Goal: Information Seeking & Learning: Learn about a topic

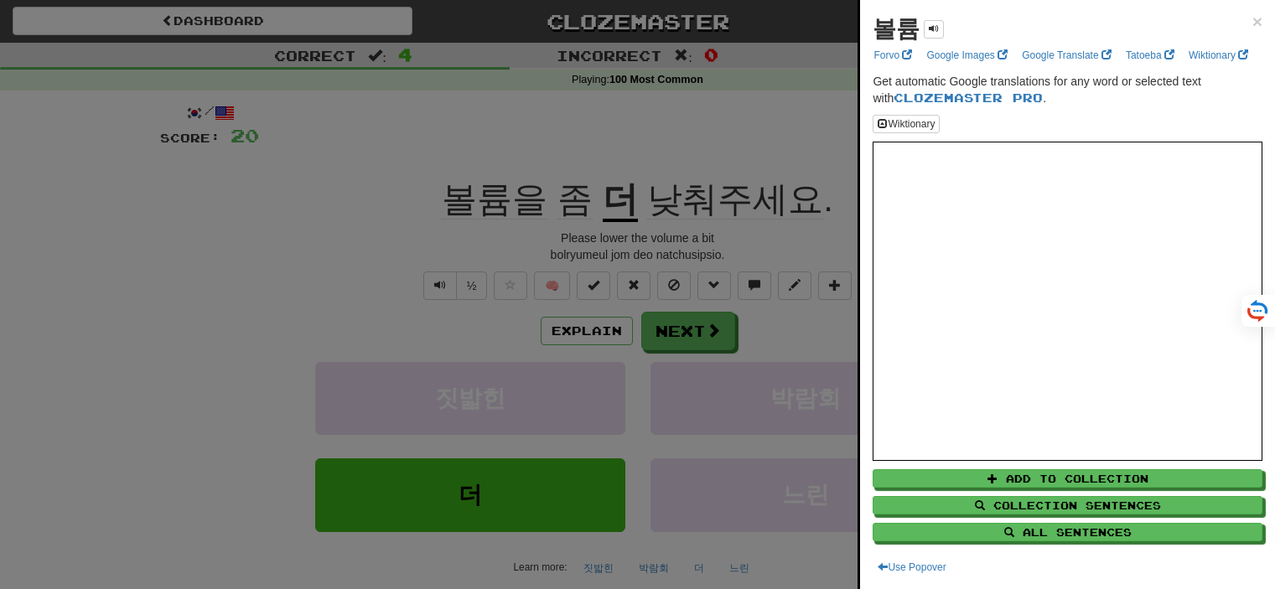
click at [732, 108] on div at bounding box center [637, 294] width 1275 height 589
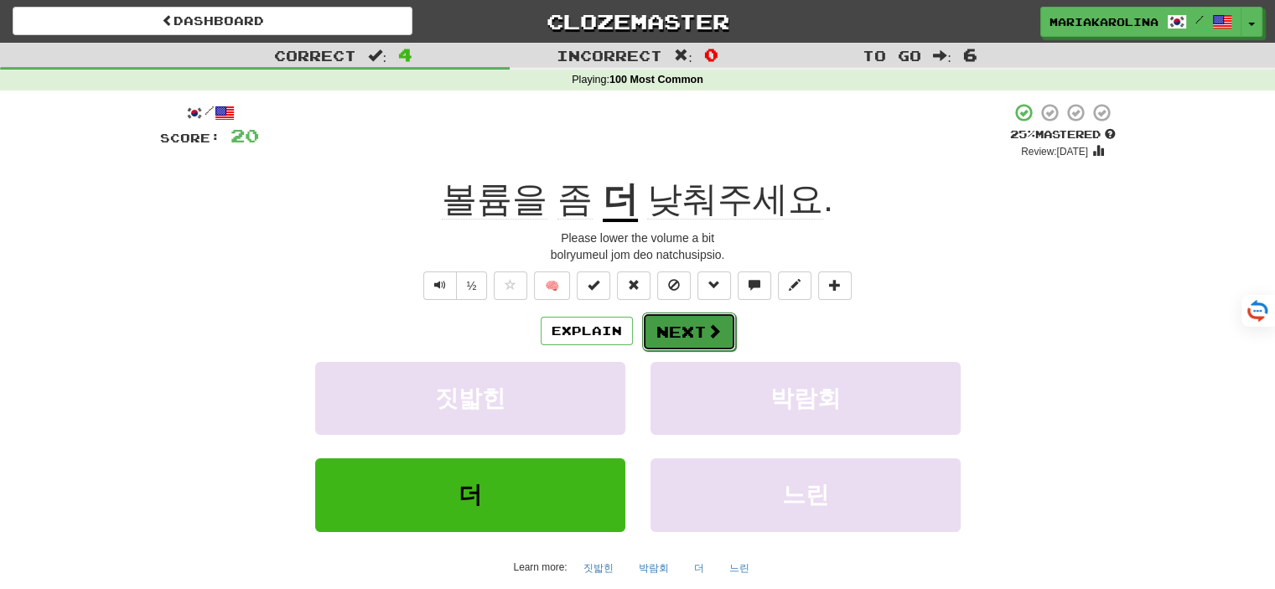
click at [696, 324] on button "Next" at bounding box center [689, 332] width 94 height 39
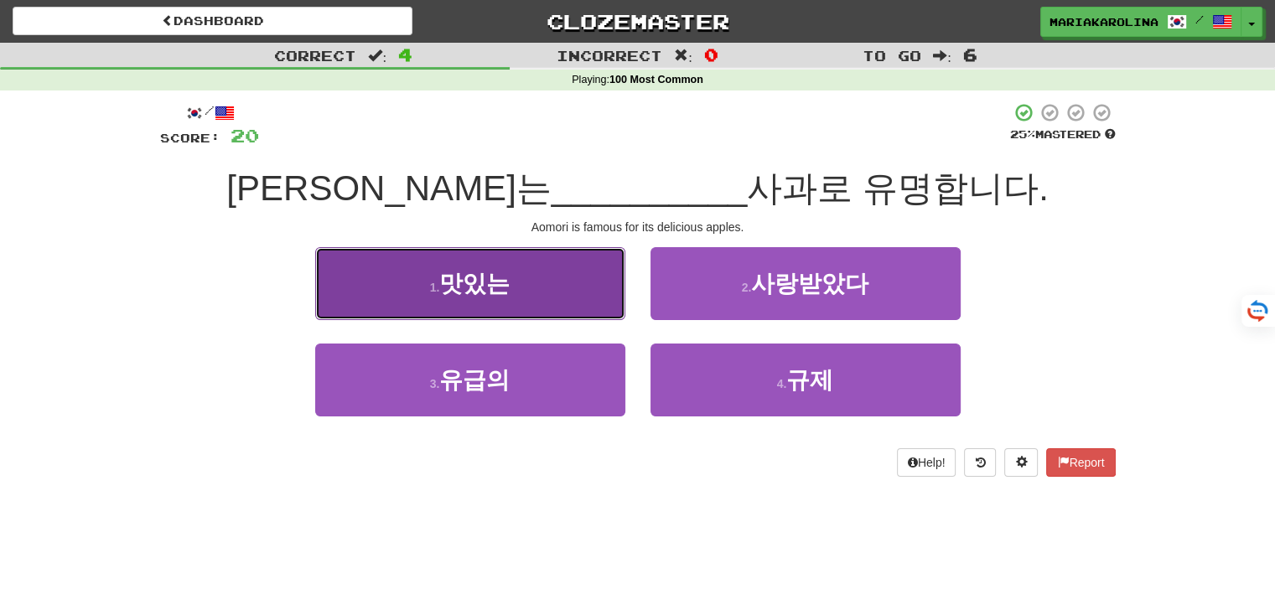
click at [546, 281] on button "1 . 맛있는" at bounding box center [470, 283] width 310 height 73
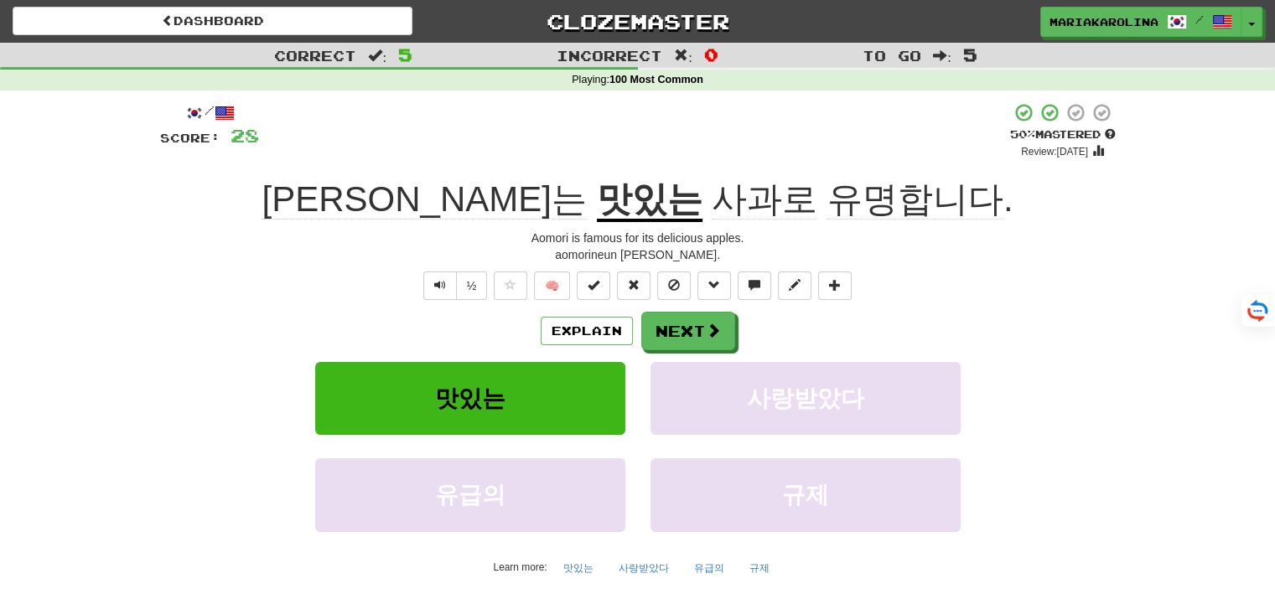
click at [406, 212] on span "[PERSON_NAME]는" at bounding box center [423, 199] width 324 height 40
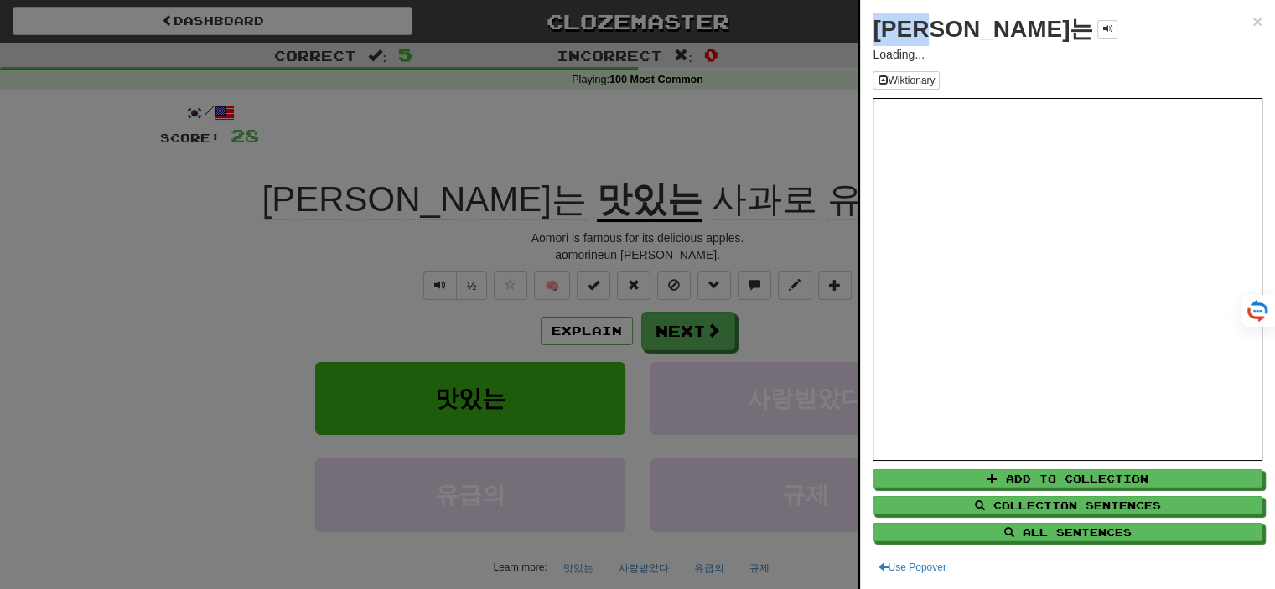
drag, startPoint x: 959, startPoint y: 22, endPoint x: 879, endPoint y: 23, distance: 79.6
click at [879, 23] on strong "[PERSON_NAME]는" at bounding box center [982, 29] width 220 height 26
copy strong "아오모리"
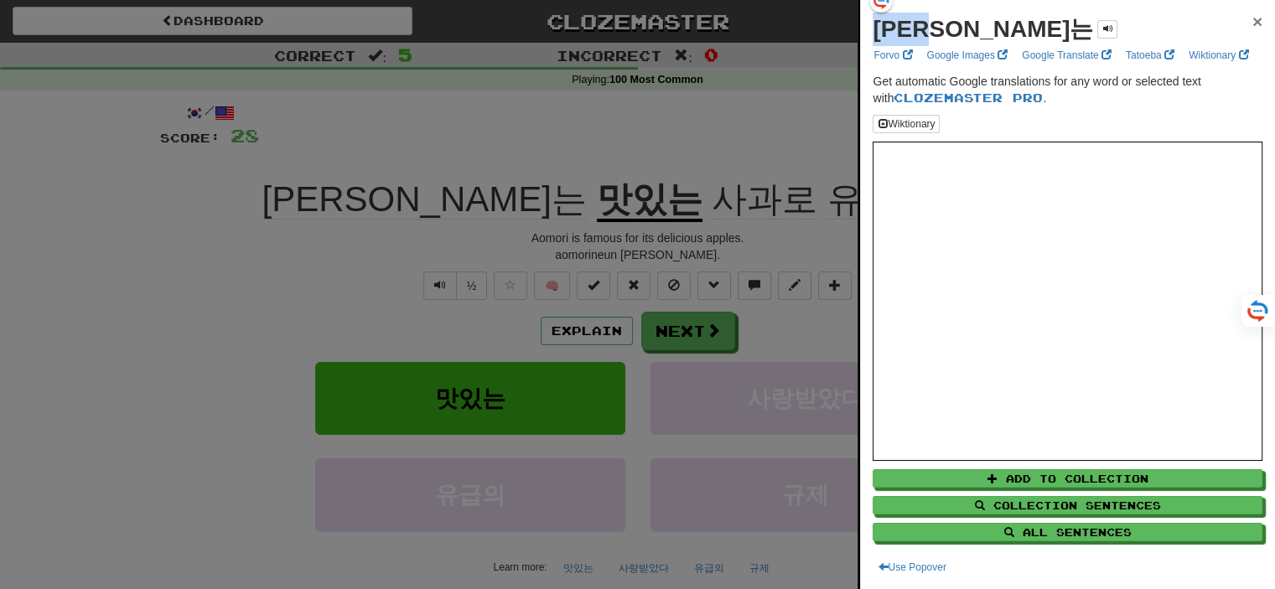
click at [1252, 18] on span "×" at bounding box center [1257, 21] width 10 height 19
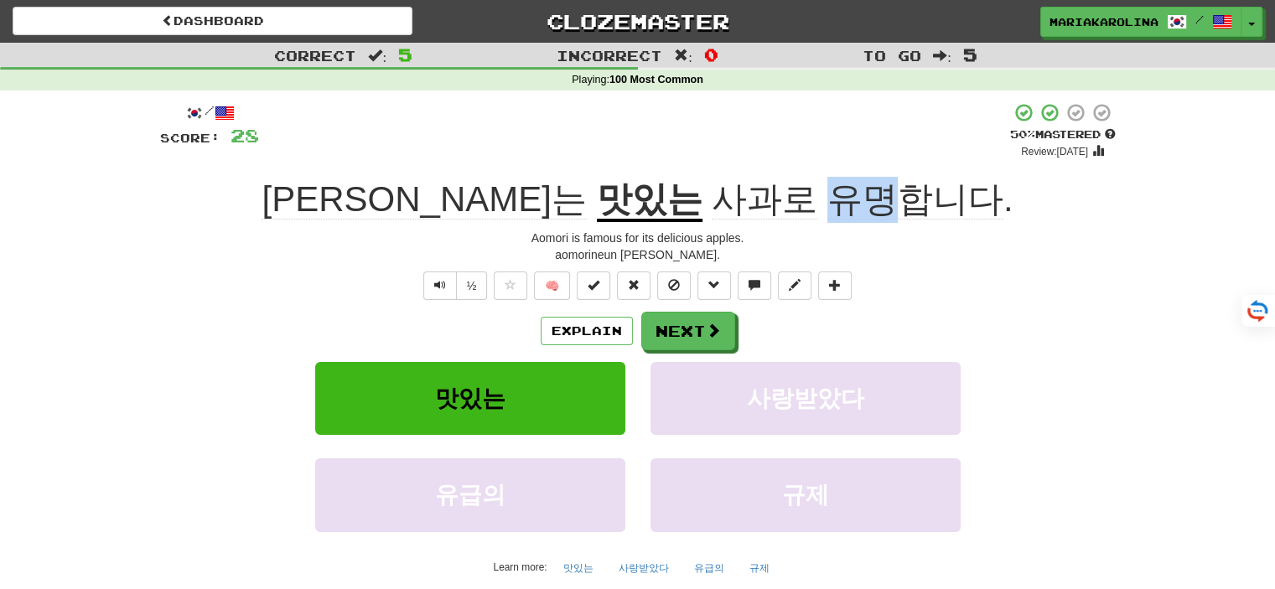
drag, startPoint x: 745, startPoint y: 198, endPoint x: 811, endPoint y: 195, distance: 66.2
click at [827, 195] on span "유명합니다" at bounding box center [915, 199] width 176 height 40
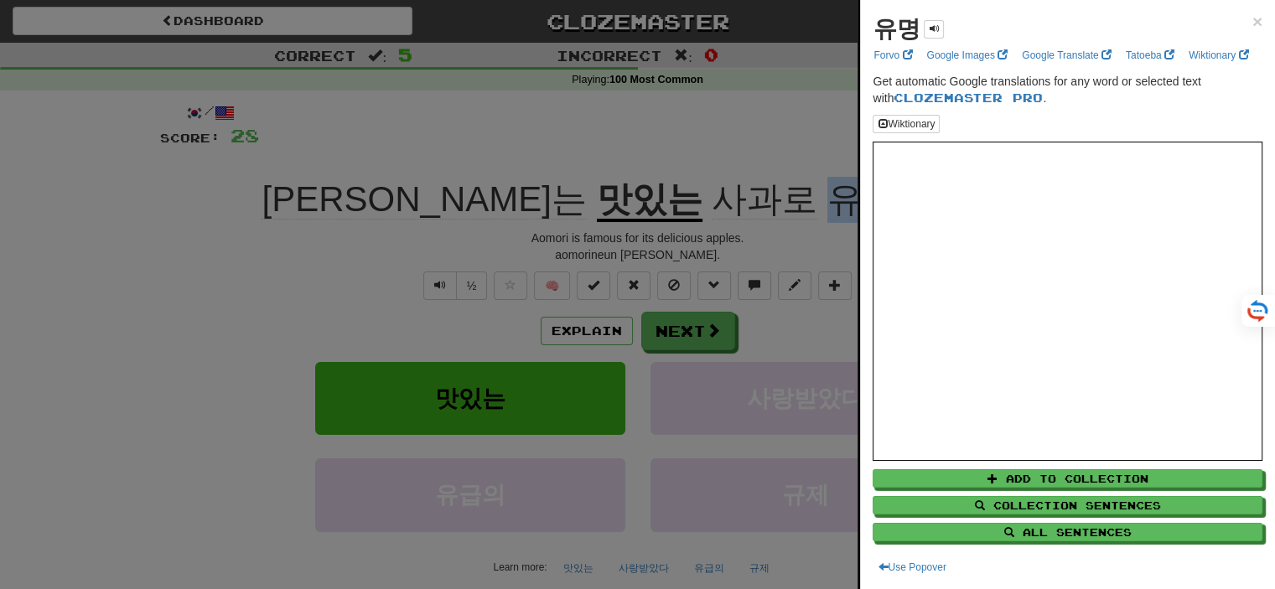
copy span "유명"
click at [268, 247] on div at bounding box center [637, 294] width 1275 height 589
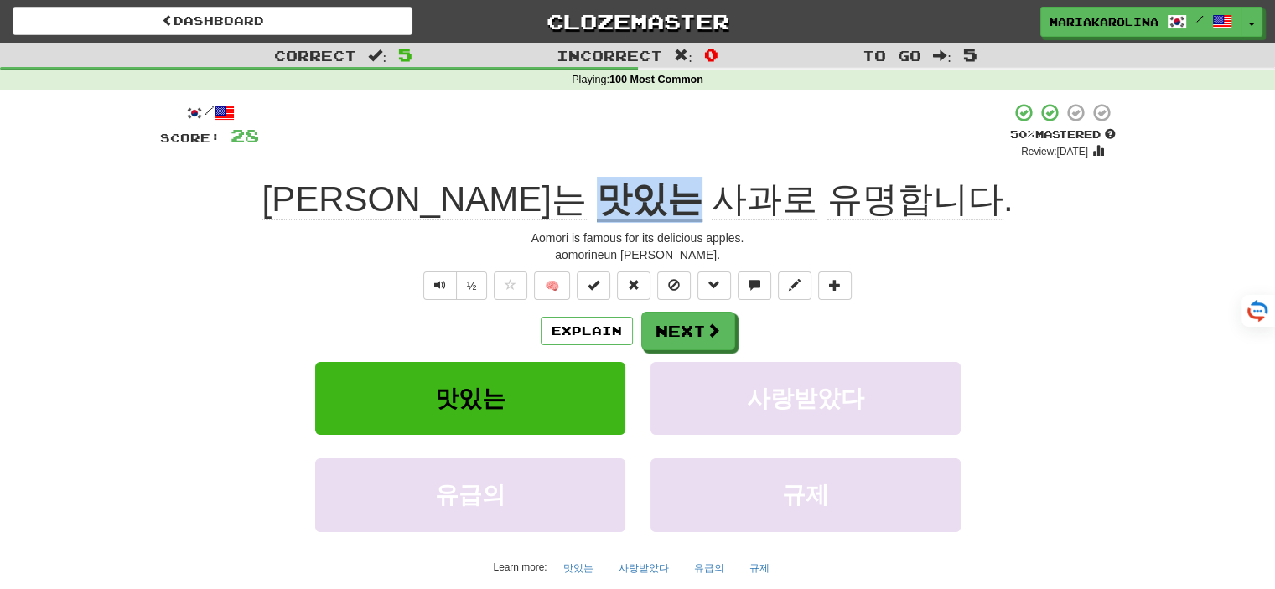
drag, startPoint x: 531, startPoint y: 195, endPoint x: 632, endPoint y: 200, distance: 100.7
click at [632, 200] on div "아오모리는 맛있는 사과로 유명합니다 ." at bounding box center [637, 200] width 955 height 46
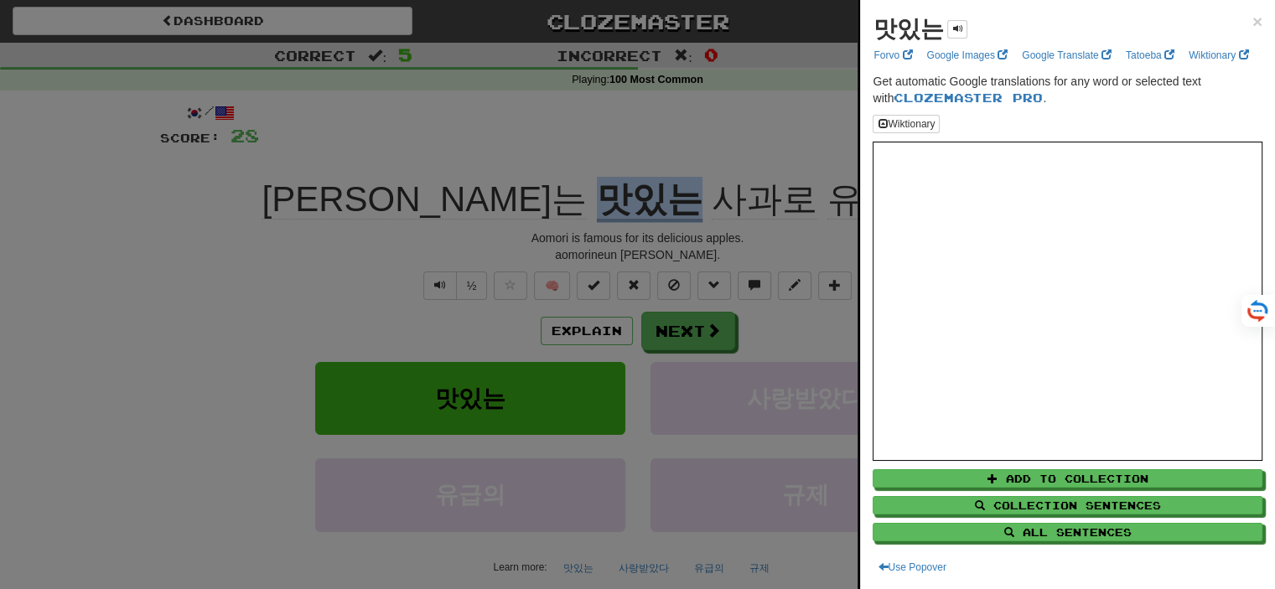
copy u "맛있는"
click at [234, 256] on div at bounding box center [637, 294] width 1275 height 589
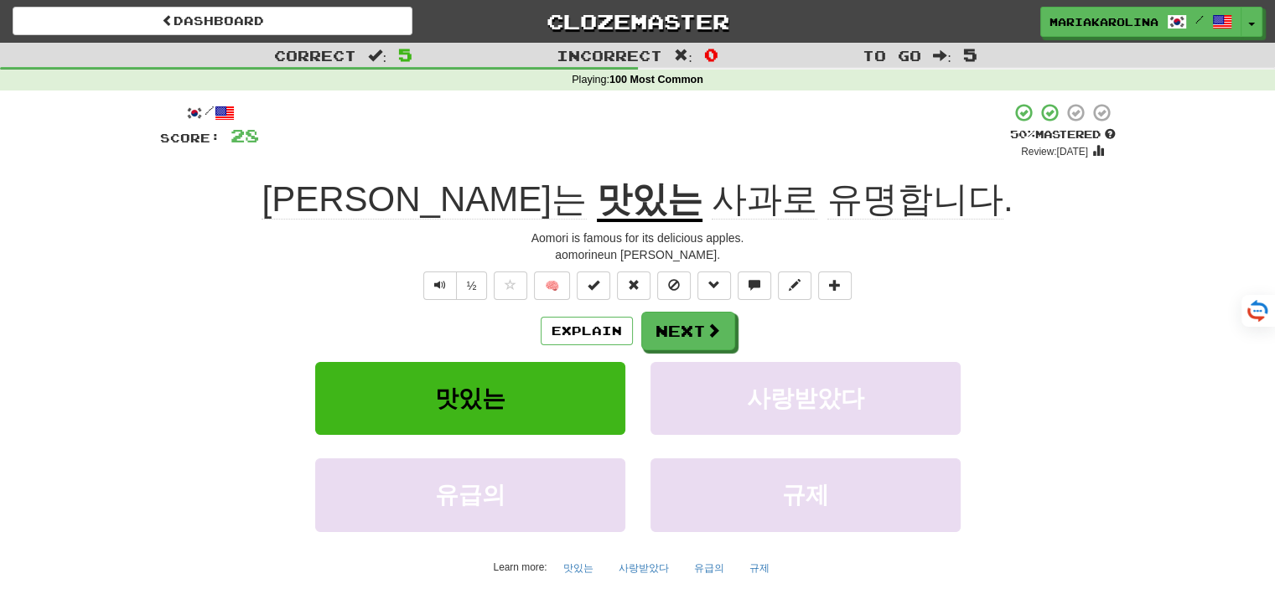
click at [740, 339] on div "Explain Next" at bounding box center [637, 331] width 955 height 39
click at [715, 331] on span at bounding box center [713, 330] width 15 height 15
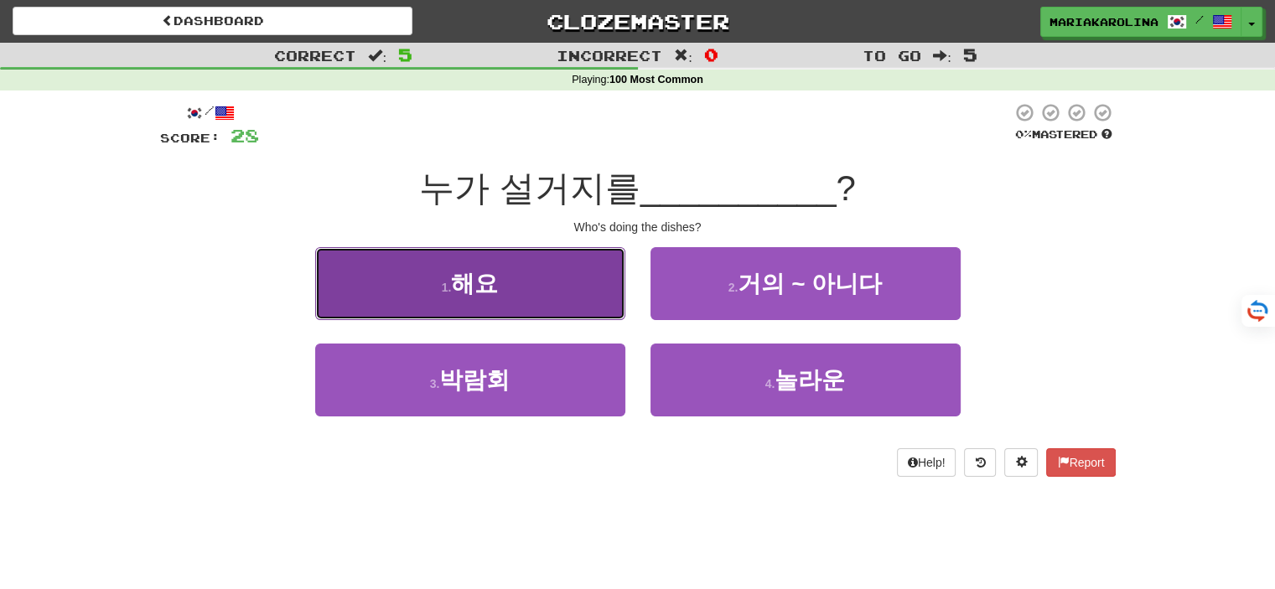
click at [550, 287] on button "1 . 해요" at bounding box center [470, 283] width 310 height 73
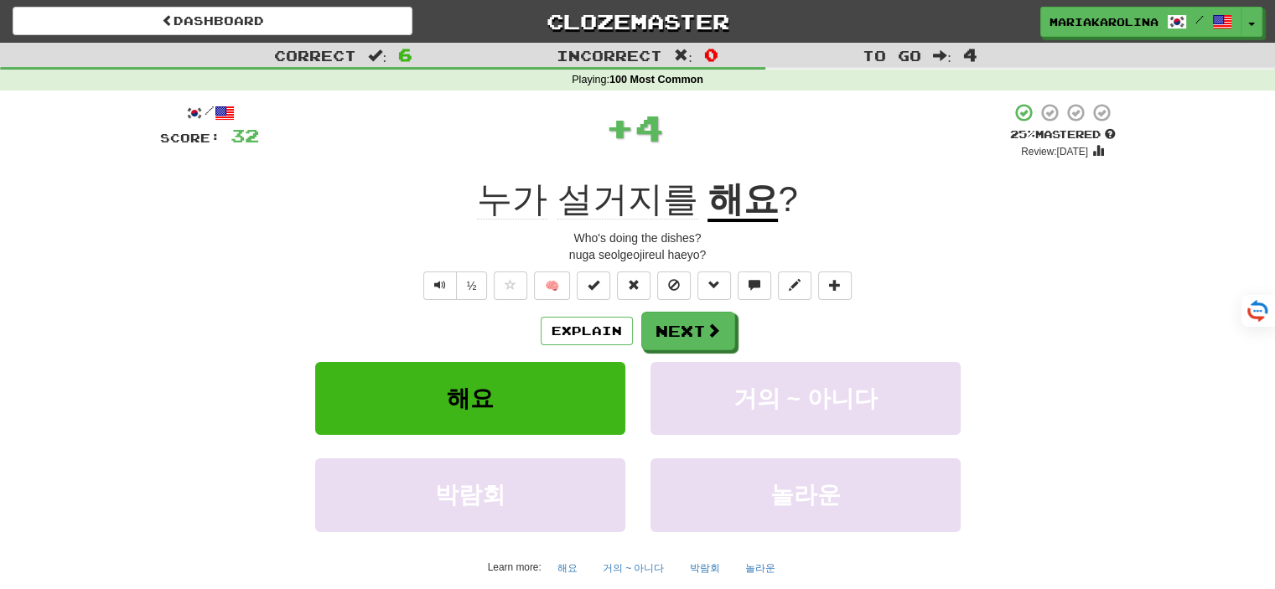
click at [574, 205] on span "설거지를" at bounding box center [627, 199] width 141 height 40
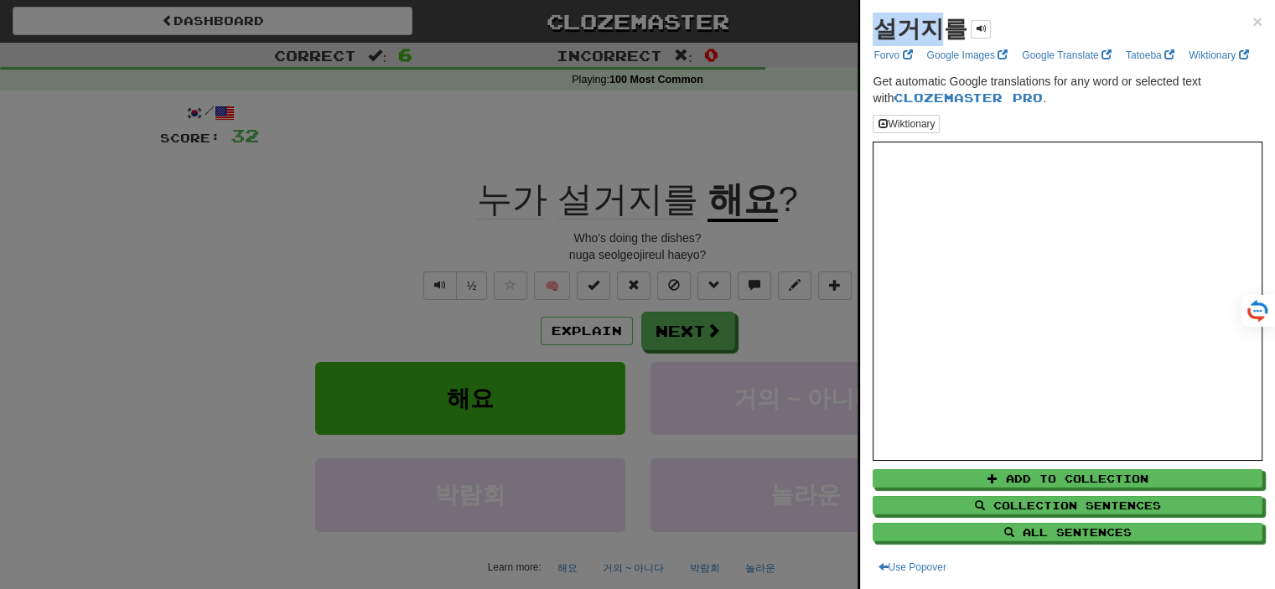
drag, startPoint x: 934, startPoint y: 36, endPoint x: 871, endPoint y: 27, distance: 63.5
click at [872, 27] on strong "설거지를" at bounding box center [919, 29] width 94 height 26
copy strong "설거지"
drag, startPoint x: 1244, startPoint y: 22, endPoint x: 926, endPoint y: 56, distance: 320.3
click at [1252, 21] on span "×" at bounding box center [1257, 21] width 10 height 19
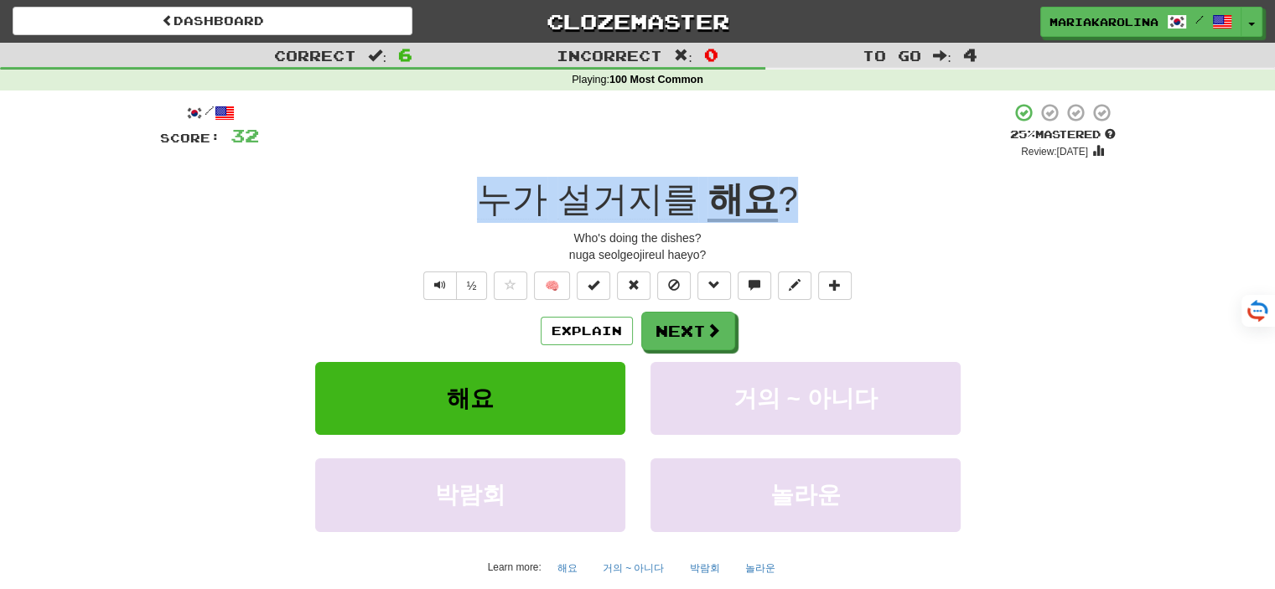
copy div "누가 설거지를 해요 ?"
drag, startPoint x: 473, startPoint y: 204, endPoint x: 771, endPoint y: 186, distance: 298.9
click at [777, 207] on div "누가 설거지를 해요 ?" at bounding box center [637, 200] width 955 height 46
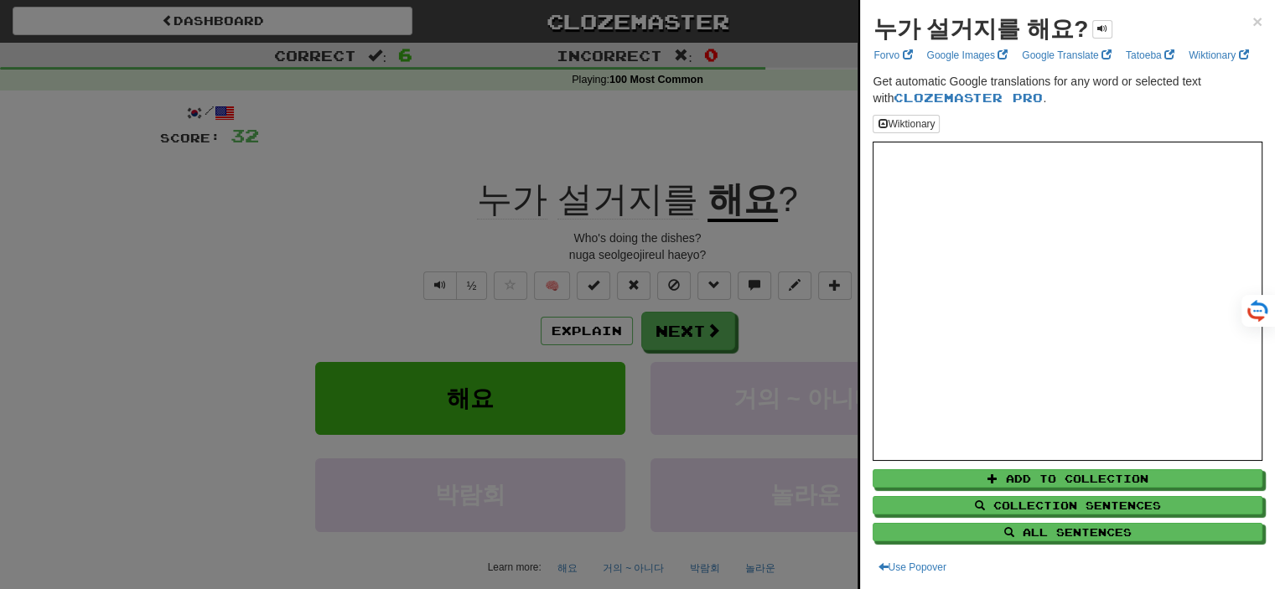
click at [768, 334] on div at bounding box center [637, 294] width 1275 height 589
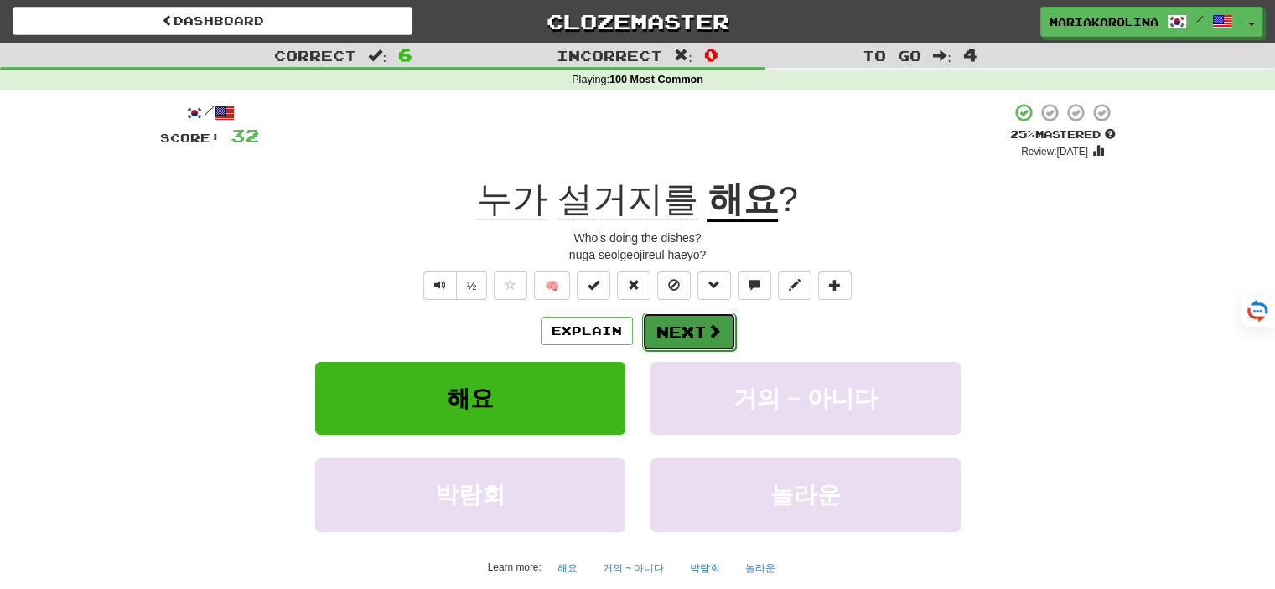
click at [701, 337] on button "Next" at bounding box center [689, 332] width 94 height 39
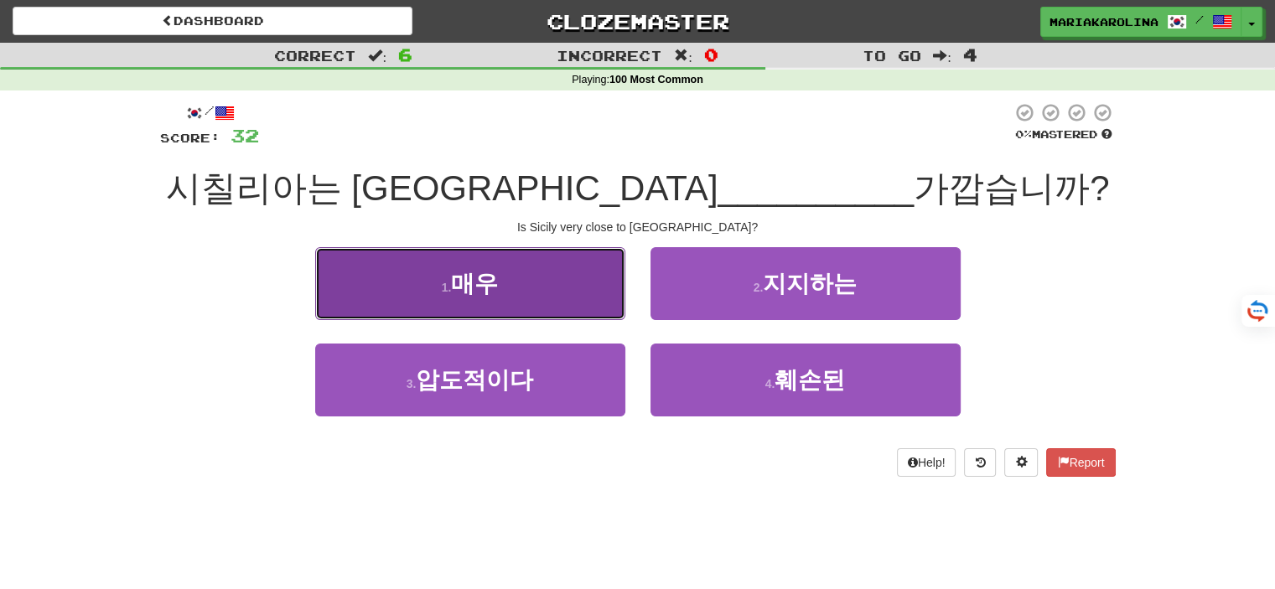
click at [557, 276] on button "1 . 매우" at bounding box center [470, 283] width 310 height 73
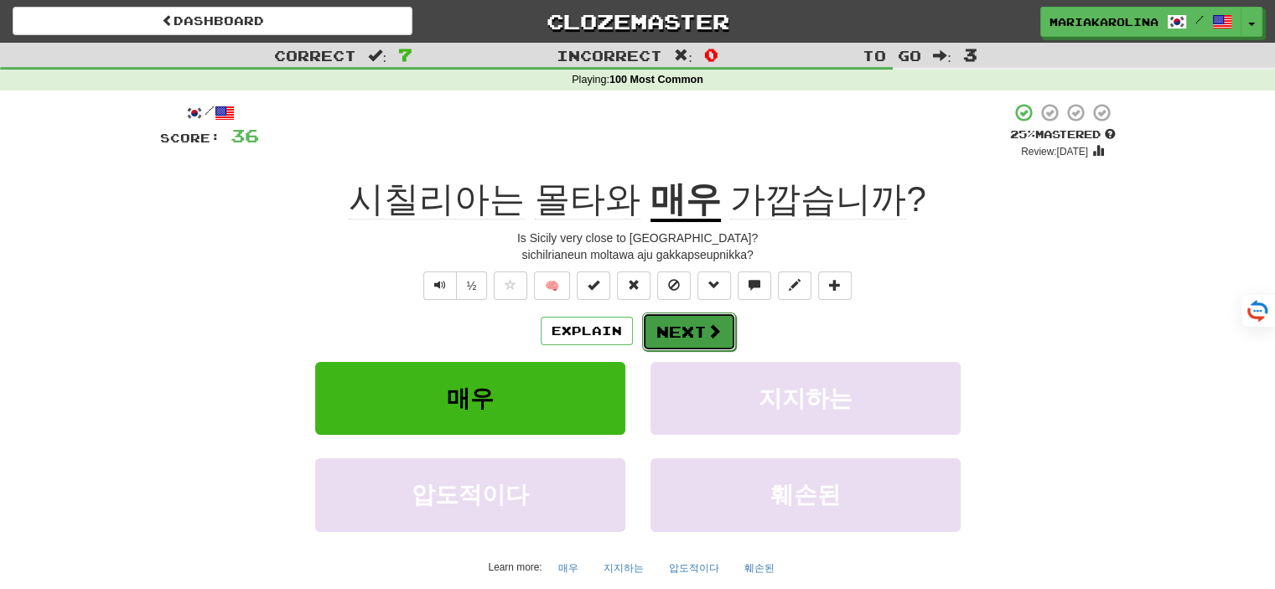
click at [684, 335] on button "Next" at bounding box center [689, 332] width 94 height 39
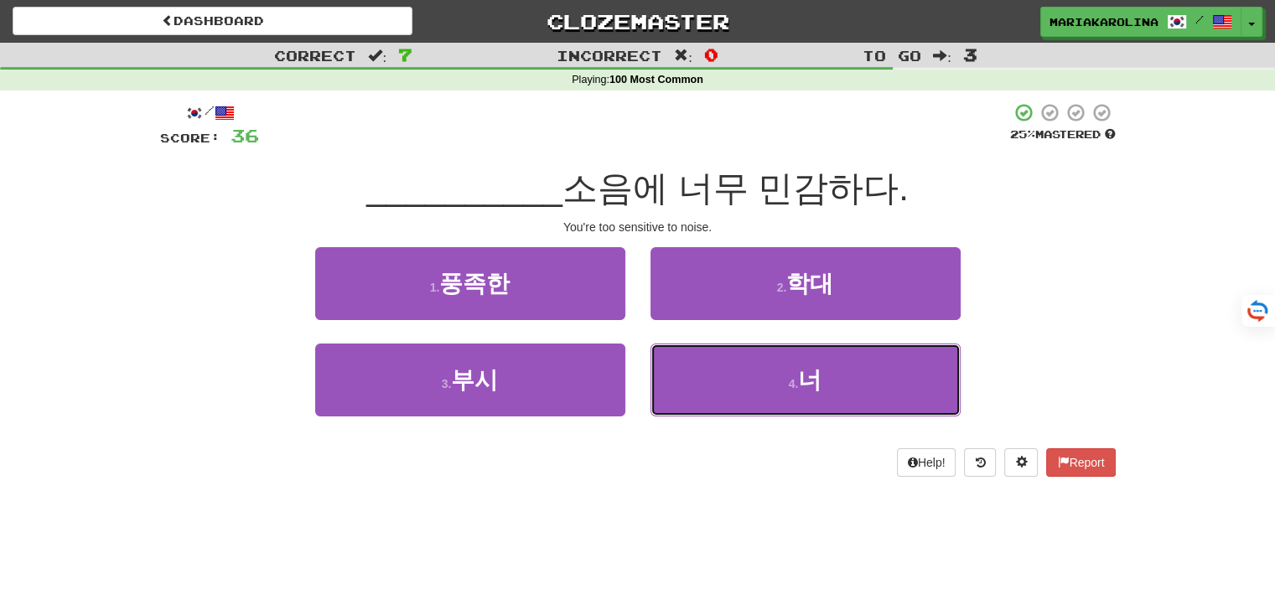
click at [687, 359] on button "4 . 너" at bounding box center [805, 380] width 310 height 73
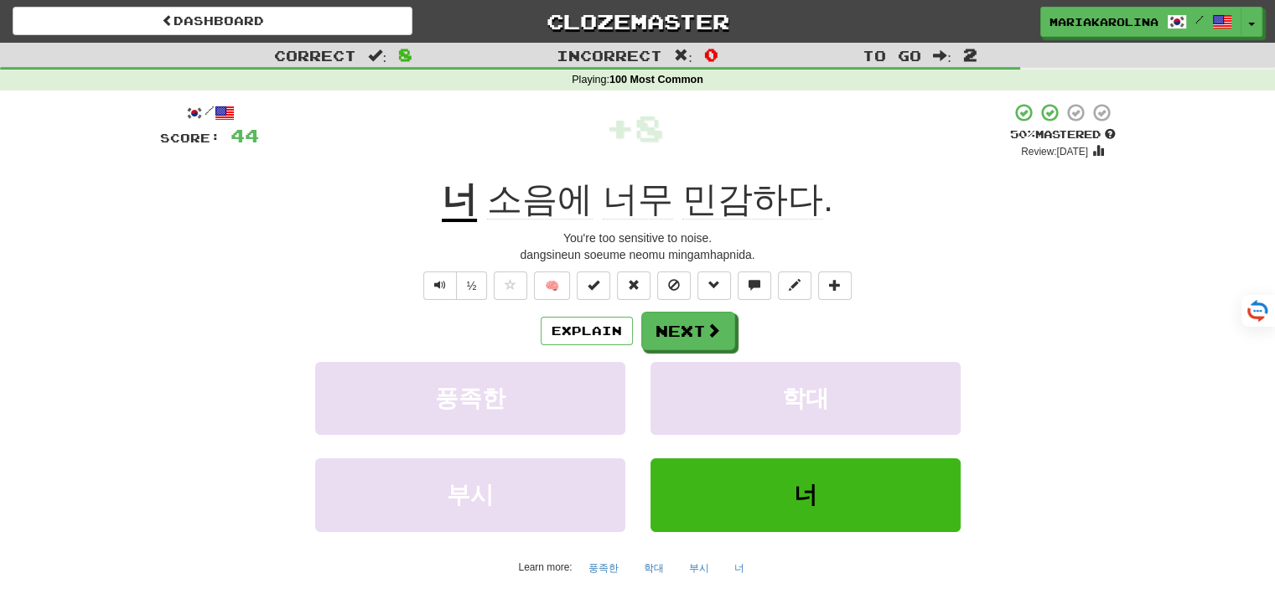
click at [503, 188] on span "소음에" at bounding box center [540, 199] width 106 height 40
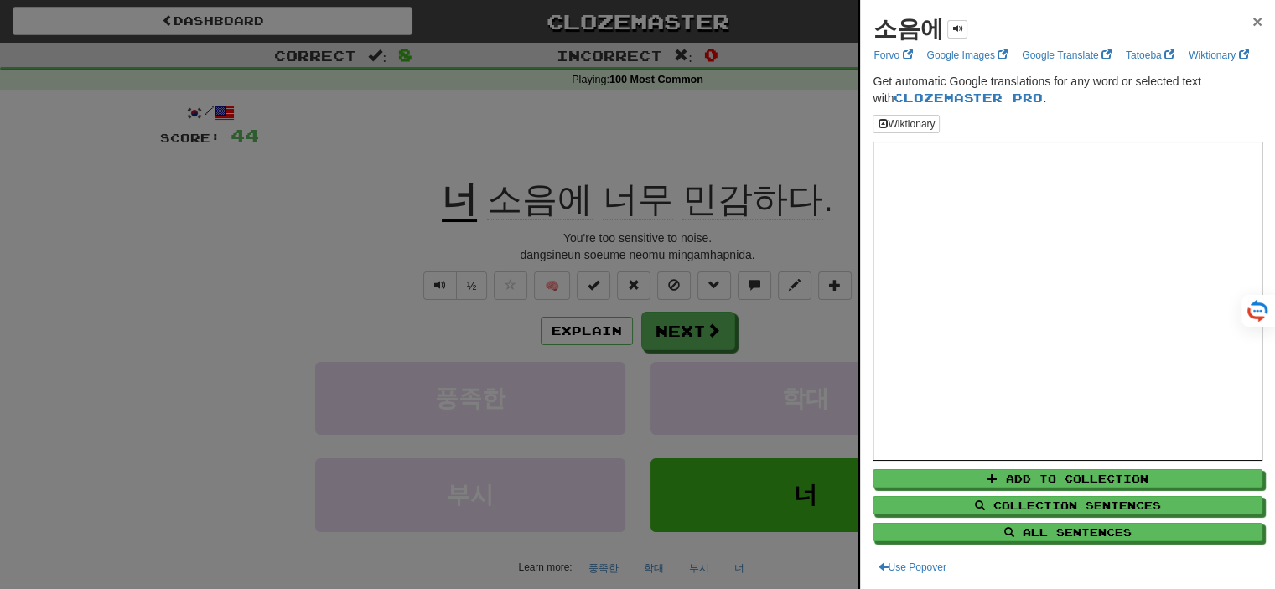
click at [1252, 25] on span "×" at bounding box center [1257, 21] width 10 height 19
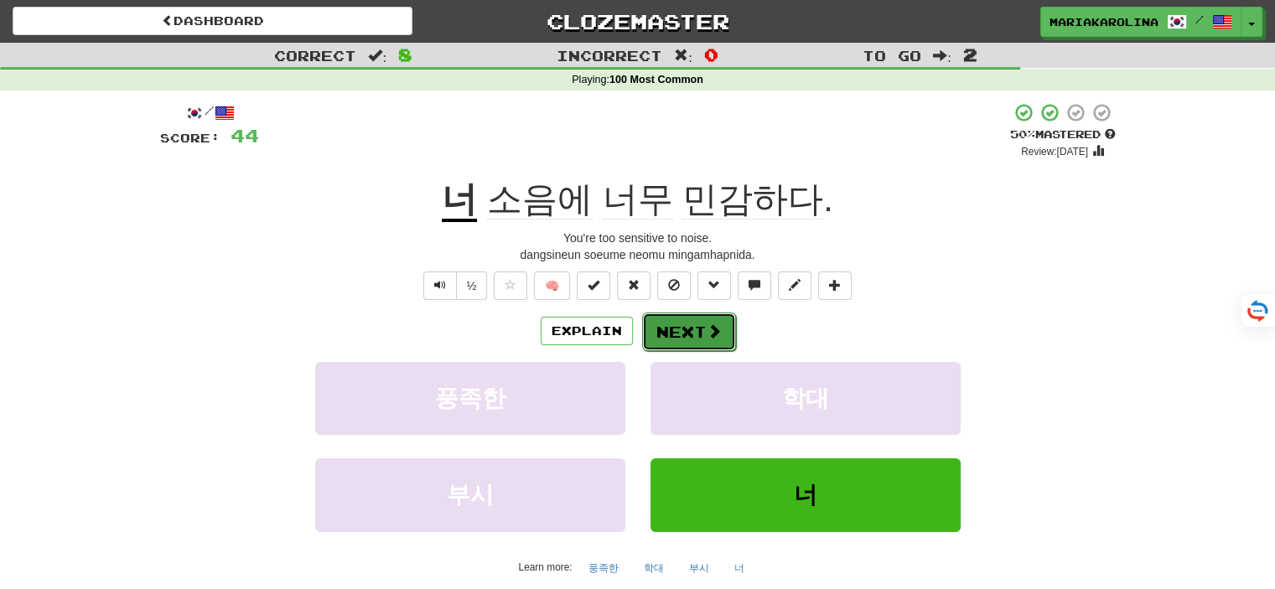
click at [677, 349] on button "Next" at bounding box center [689, 332] width 94 height 39
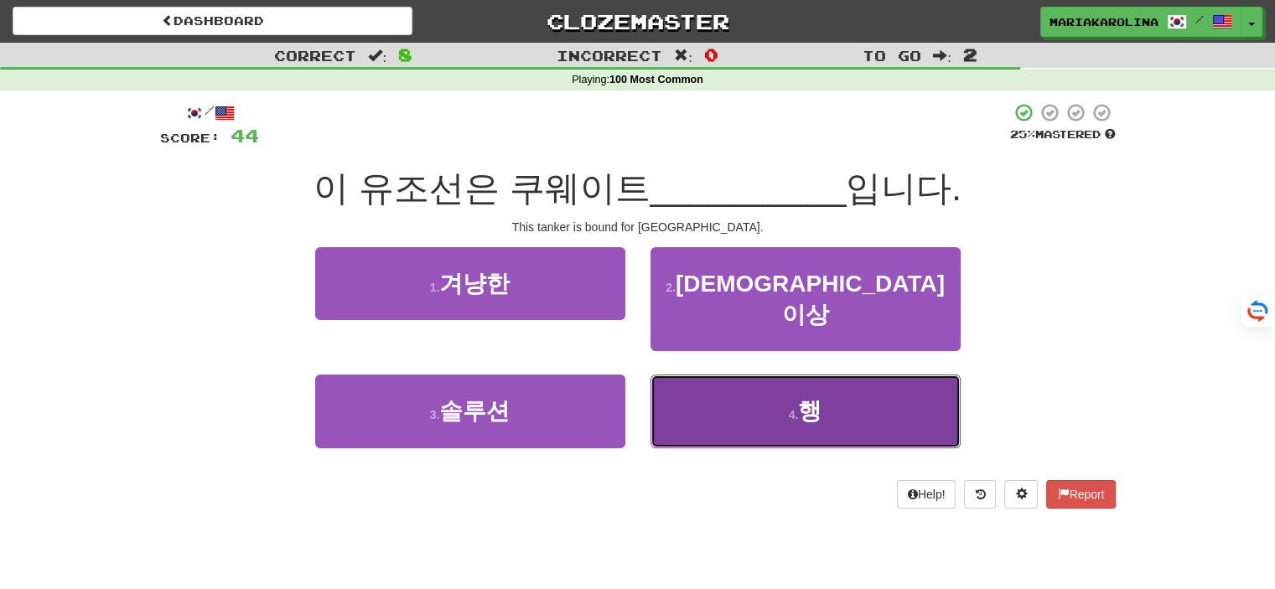
click at [706, 375] on button "4 . 행" at bounding box center [805, 411] width 310 height 73
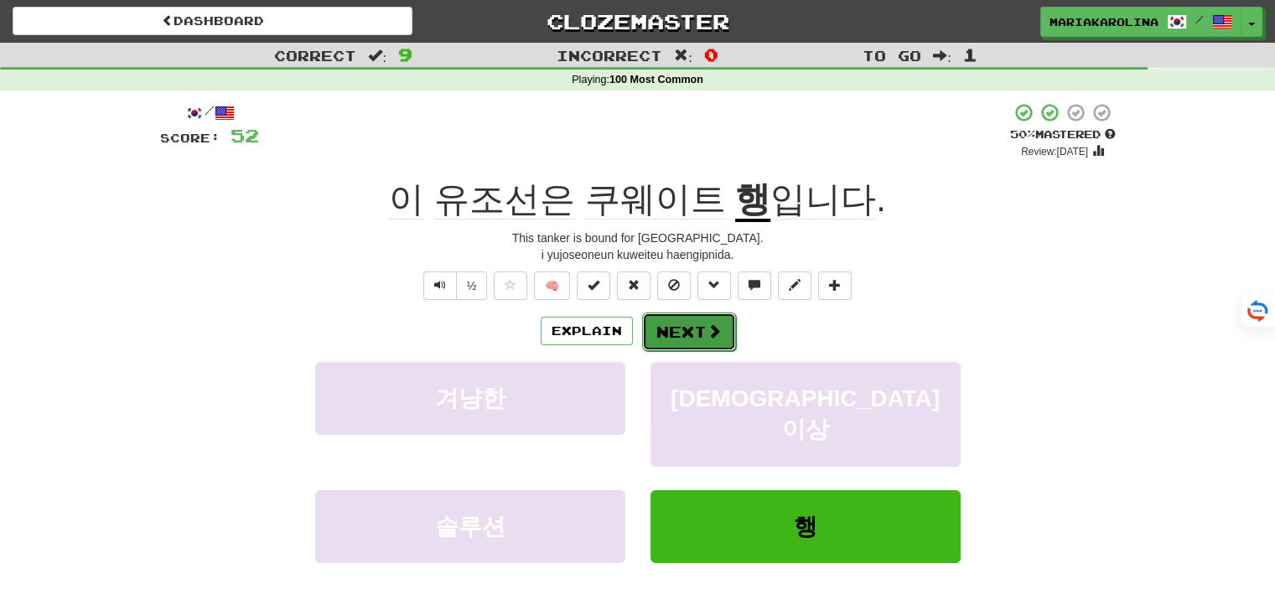
click at [670, 342] on button "Next" at bounding box center [689, 332] width 94 height 39
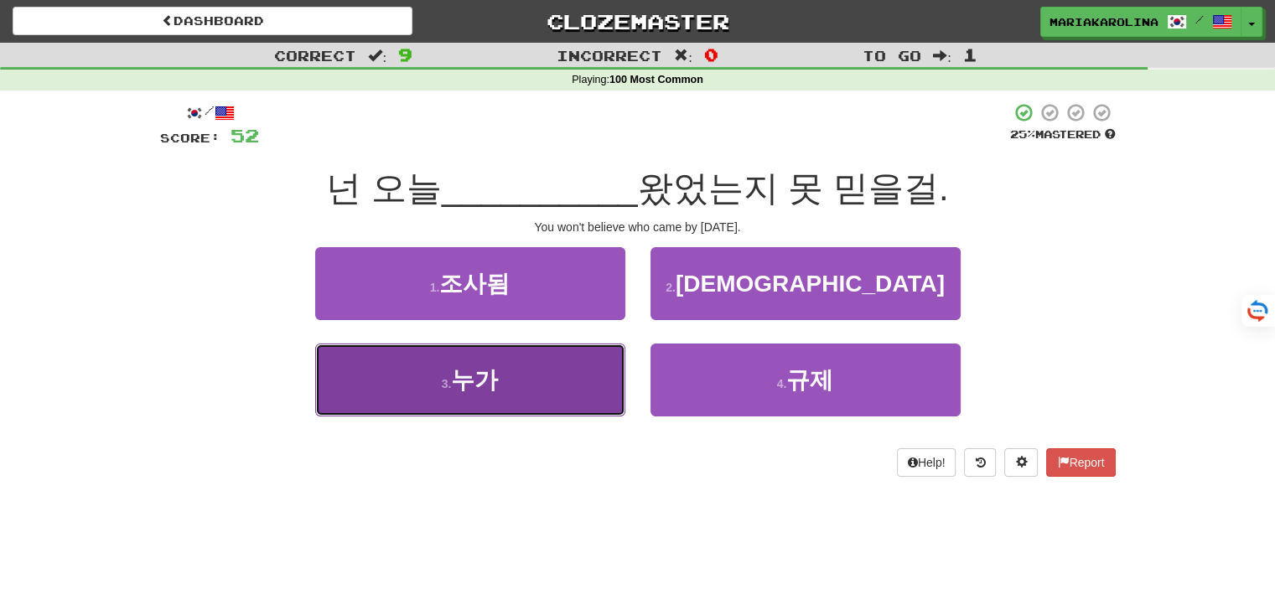
click at [543, 389] on button "3 . 누가" at bounding box center [470, 380] width 310 height 73
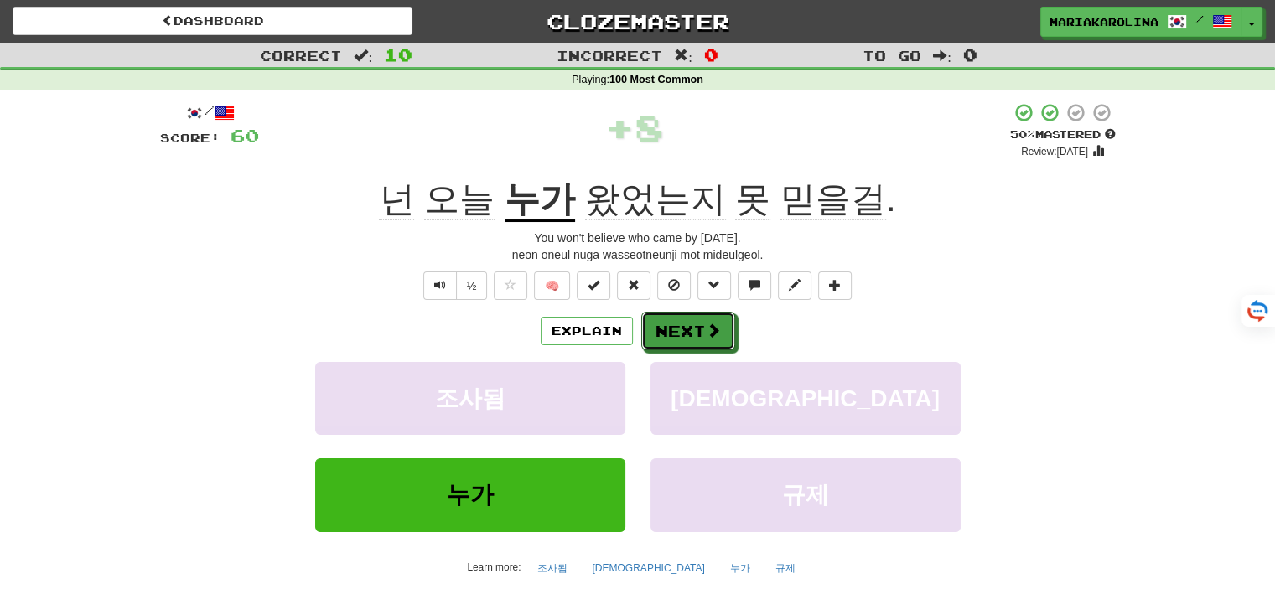
click at [678, 334] on button "Next" at bounding box center [688, 331] width 94 height 39
